Goal: Task Accomplishment & Management: Use online tool/utility

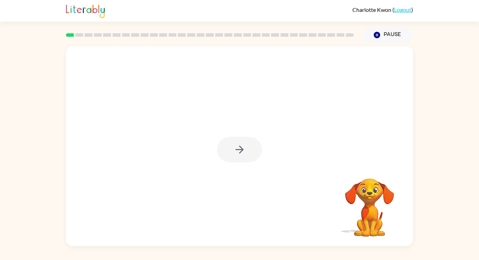
click at [224, 149] on div at bounding box center [239, 150] width 45 height 26
click at [235, 170] on div at bounding box center [239, 146] width 347 height 200
click at [221, 145] on div at bounding box center [239, 150] width 45 height 26
click at [228, 151] on button "button" at bounding box center [239, 150] width 45 height 26
click at [236, 170] on div at bounding box center [239, 146] width 347 height 200
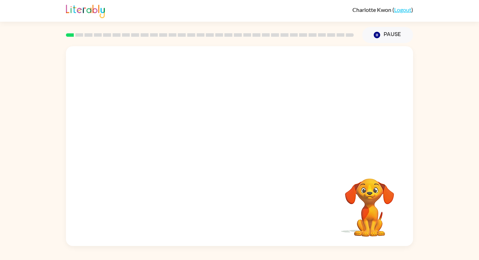
click at [227, 159] on div at bounding box center [239, 105] width 347 height 118
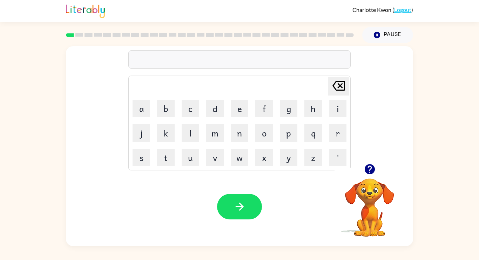
click at [371, 169] on icon "button" at bounding box center [369, 169] width 10 height 10
click at [231, 209] on button "button" at bounding box center [239, 207] width 45 height 26
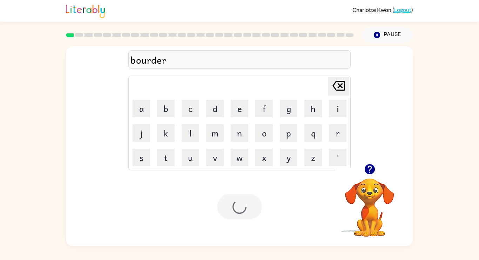
click at [233, 211] on div at bounding box center [239, 207] width 45 height 26
click at [234, 216] on button "button" at bounding box center [239, 207] width 45 height 26
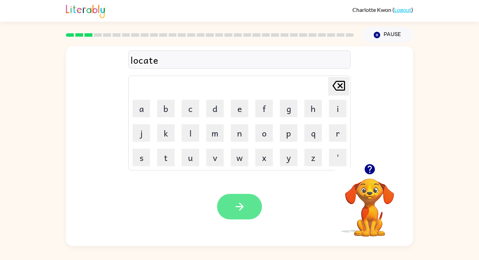
click at [229, 210] on button "button" at bounding box center [239, 207] width 45 height 26
click at [239, 208] on icon "button" at bounding box center [239, 207] width 12 height 12
click at [374, 181] on video "Your browser must support playing .mp4 files to use Literably. Please try using…" at bounding box center [369, 203] width 70 height 70
click at [367, 165] on icon "button" at bounding box center [369, 169] width 12 height 12
click at [237, 206] on icon "button" at bounding box center [239, 207] width 12 height 12
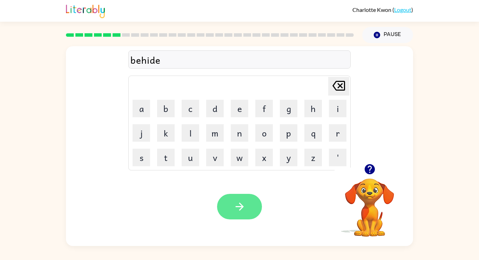
click at [246, 199] on button "button" at bounding box center [239, 207] width 45 height 26
click at [260, 202] on button "button" at bounding box center [239, 207] width 45 height 26
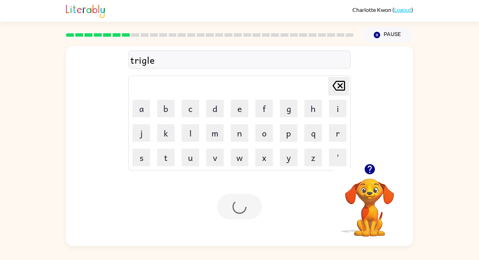
click at [242, 205] on div at bounding box center [239, 207] width 45 height 26
click at [225, 208] on button "button" at bounding box center [239, 207] width 45 height 26
click at [238, 219] on button "button" at bounding box center [239, 207] width 45 height 26
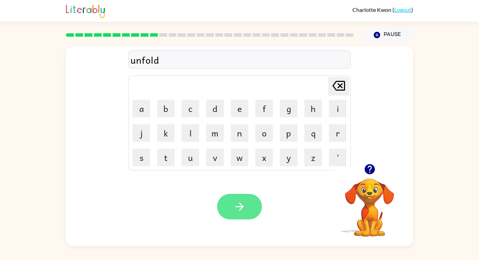
click at [235, 197] on button "button" at bounding box center [239, 207] width 45 height 26
click at [251, 210] on button "button" at bounding box center [239, 207] width 45 height 26
click at [245, 209] on icon "button" at bounding box center [239, 207] width 12 height 12
click at [145, 63] on div "fittness" at bounding box center [239, 60] width 218 height 15
click at [143, 64] on div "fittness" at bounding box center [239, 60] width 218 height 15
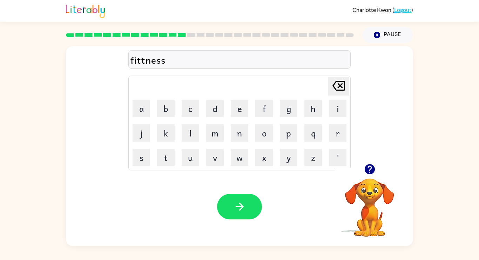
click at [141, 60] on div "fittness" at bounding box center [239, 60] width 218 height 15
click at [145, 67] on div "fittness" at bounding box center [239, 60] width 218 height 15
click at [143, 64] on div "fittness" at bounding box center [239, 60] width 218 height 15
click at [231, 205] on button "button" at bounding box center [239, 207] width 45 height 26
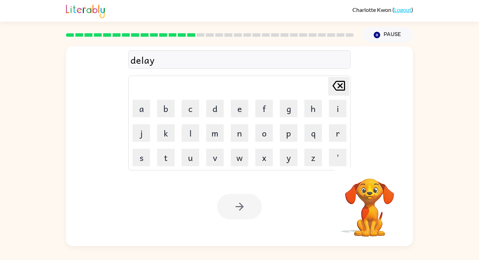
click at [242, 210] on div at bounding box center [239, 207] width 45 height 26
click at [237, 204] on icon "button" at bounding box center [239, 207] width 12 height 12
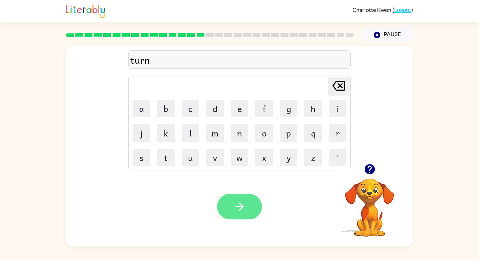
click at [236, 201] on icon "button" at bounding box center [239, 207] width 12 height 12
click at [232, 214] on button "button" at bounding box center [239, 207] width 45 height 26
click at [223, 202] on button "button" at bounding box center [239, 207] width 45 height 26
click at [230, 209] on button "button" at bounding box center [239, 207] width 45 height 26
click at [236, 201] on icon "button" at bounding box center [239, 207] width 12 height 12
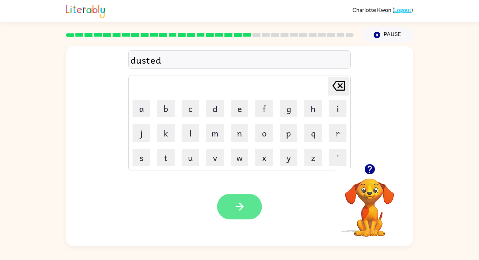
click at [254, 215] on button "button" at bounding box center [239, 207] width 45 height 26
click at [250, 207] on div at bounding box center [239, 207] width 45 height 26
click at [250, 219] on button "button" at bounding box center [239, 207] width 45 height 26
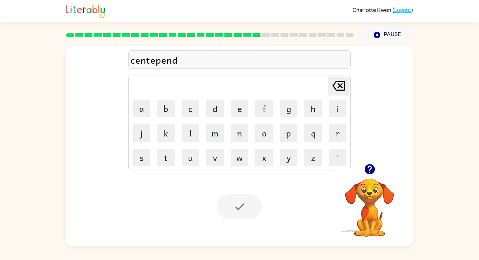
click at [183, 66] on div "centepend" at bounding box center [239, 60] width 218 height 15
click at [187, 75] on div "Delete Delete last character input a b c d e f g h i j k l m n o p q r s t u v …" at bounding box center [239, 105] width 222 height 131
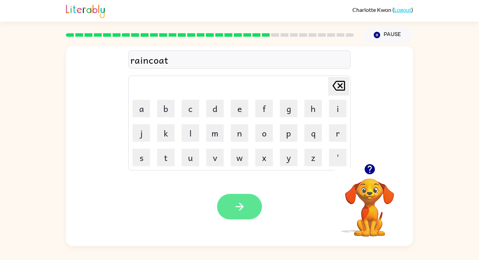
click at [227, 210] on button "button" at bounding box center [239, 207] width 45 height 26
click at [227, 214] on div at bounding box center [239, 207] width 45 height 26
click at [243, 217] on button "button" at bounding box center [239, 207] width 45 height 26
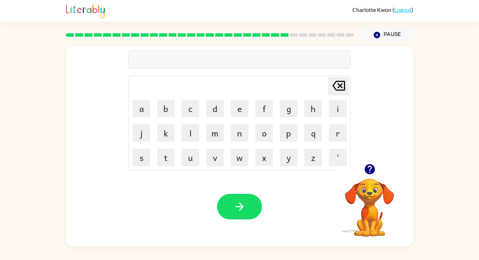
click at [369, 173] on icon "button" at bounding box center [369, 169] width 10 height 10
click at [231, 202] on button "button" at bounding box center [239, 207] width 45 height 26
click at [231, 213] on button "button" at bounding box center [239, 207] width 45 height 26
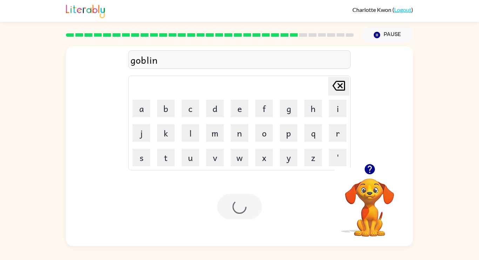
click at [240, 215] on div at bounding box center [239, 207] width 45 height 26
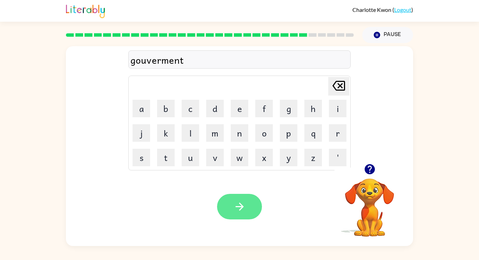
click at [239, 207] on icon "button" at bounding box center [239, 207] width 8 height 8
click at [229, 218] on button "button" at bounding box center [239, 207] width 45 height 26
click at [236, 206] on icon "button" at bounding box center [239, 207] width 12 height 12
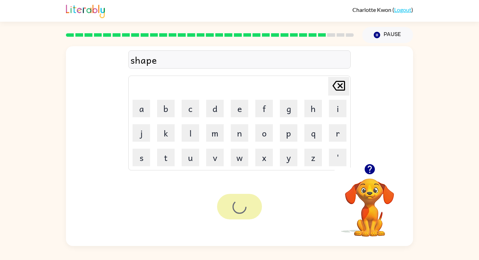
click at [229, 216] on div at bounding box center [239, 207] width 45 height 26
click at [225, 216] on button "button" at bounding box center [239, 207] width 45 height 26
click at [208, 217] on div "Your browser must support playing .mp4 files to use Literably. Please try using…" at bounding box center [239, 206] width 347 height 79
click at [220, 217] on div at bounding box center [239, 207] width 45 height 26
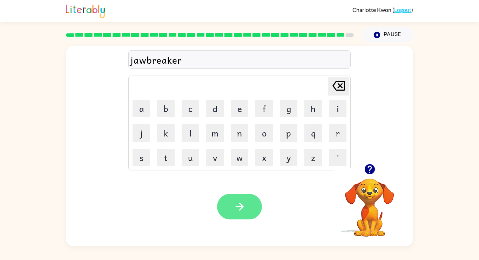
click at [238, 218] on button "button" at bounding box center [239, 207] width 45 height 26
